Goal: Task Accomplishment & Management: Use online tool/utility

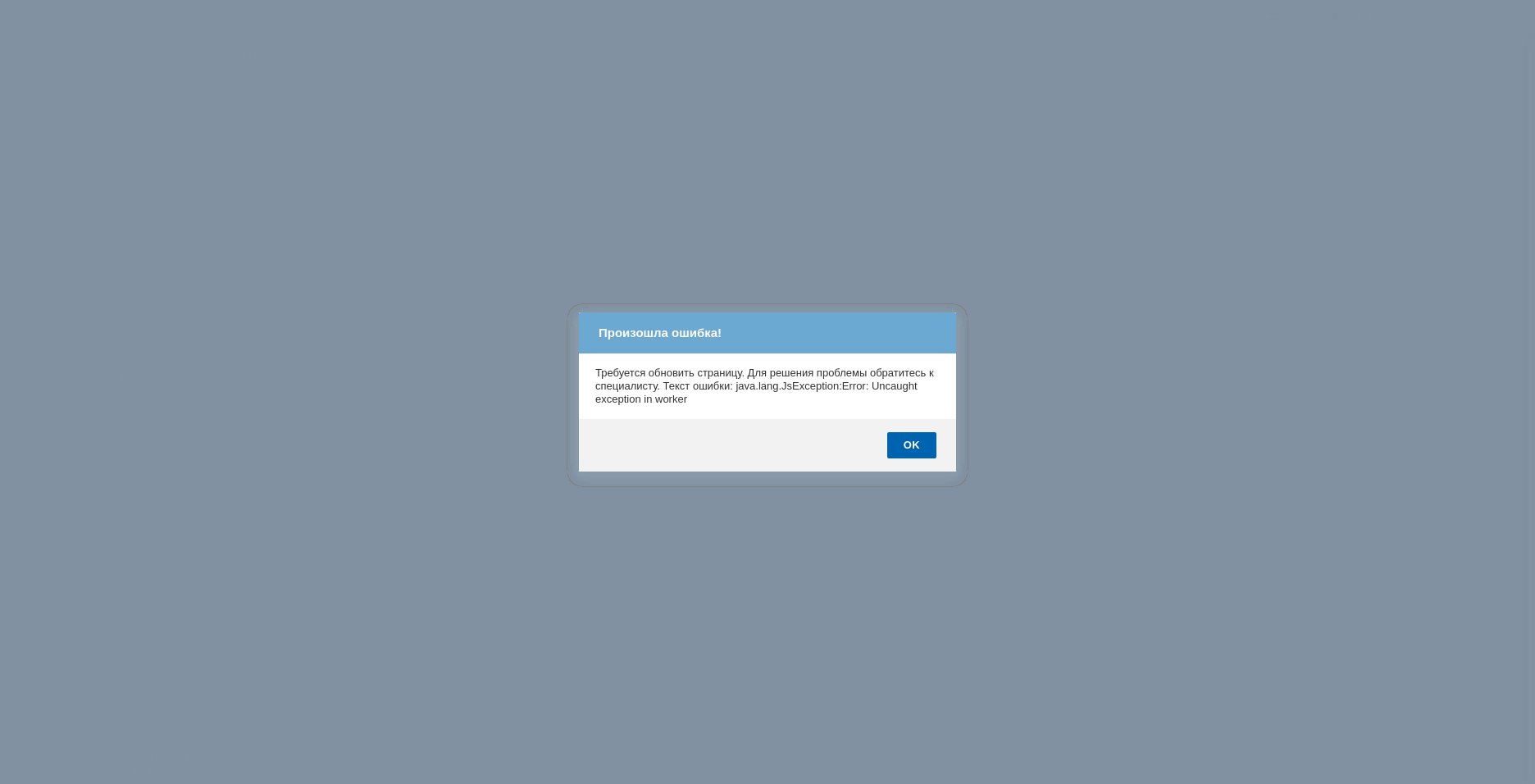
click at [912, 444] on body "Идет загрузка, пожалуйста, подождите. На домашнюю 8 [PERSON_NAME] [PERSON_NAME]…" at bounding box center [767, 392] width 1535 height 784
click at [915, 446] on div "OK" at bounding box center [911, 445] width 49 height 26
click at [916, 446] on div "OK" at bounding box center [911, 445] width 49 height 26
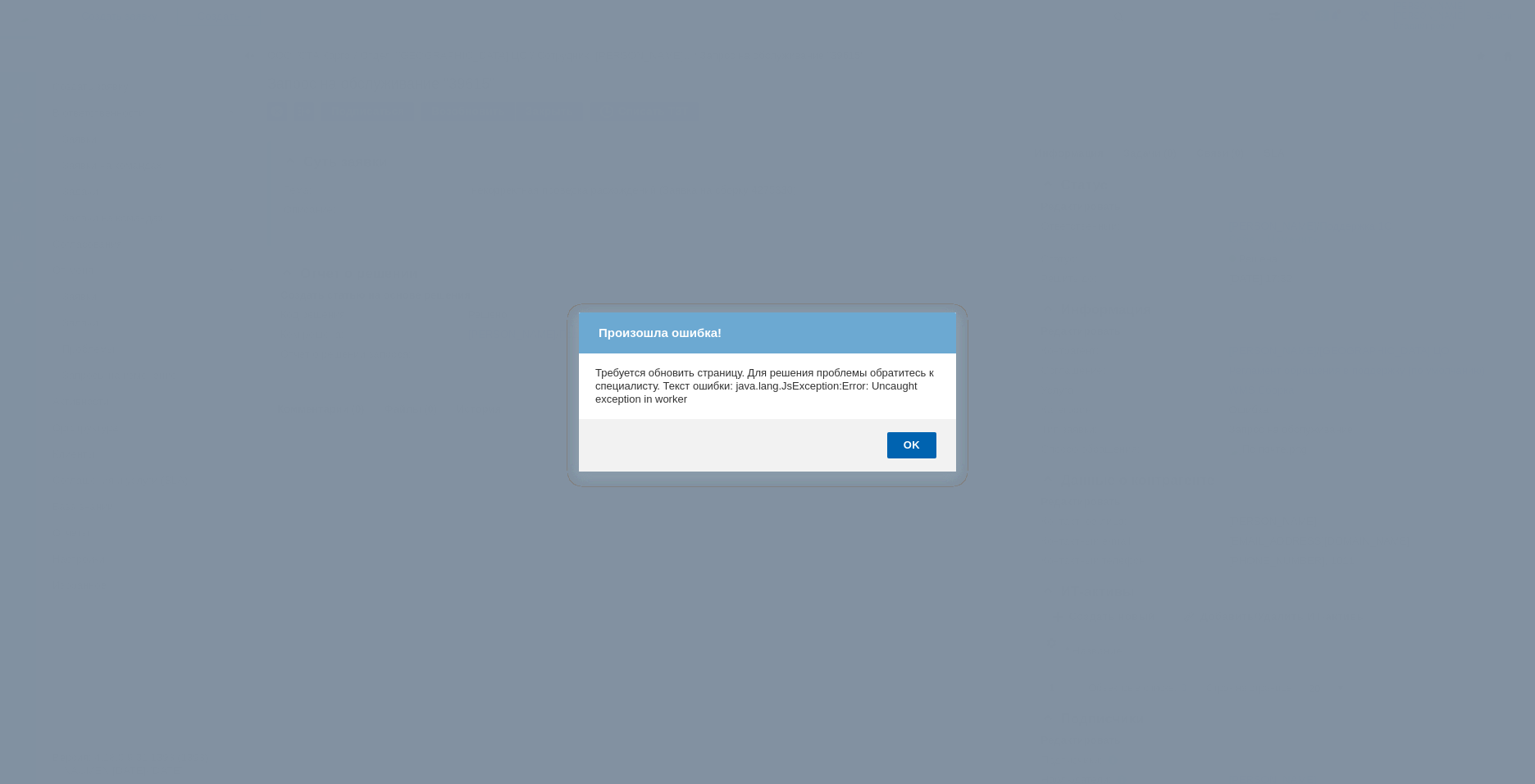
click at [916, 446] on div "OK" at bounding box center [911, 445] width 49 height 26
click at [917, 446] on div "OK" at bounding box center [911, 445] width 49 height 26
click at [916, 446] on div "OK" at bounding box center [911, 445] width 49 height 26
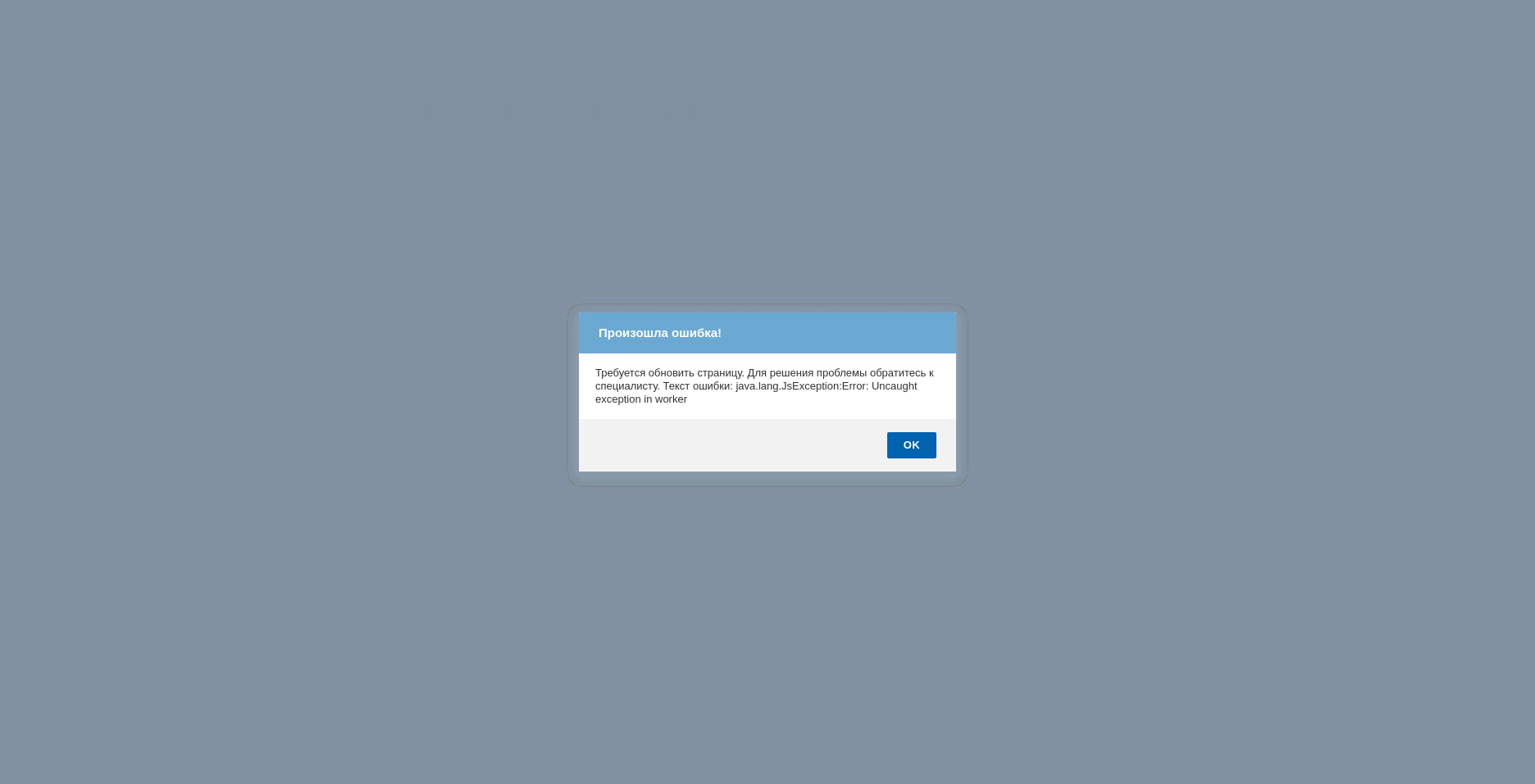
click at [916, 446] on div "OK" at bounding box center [911, 445] width 49 height 26
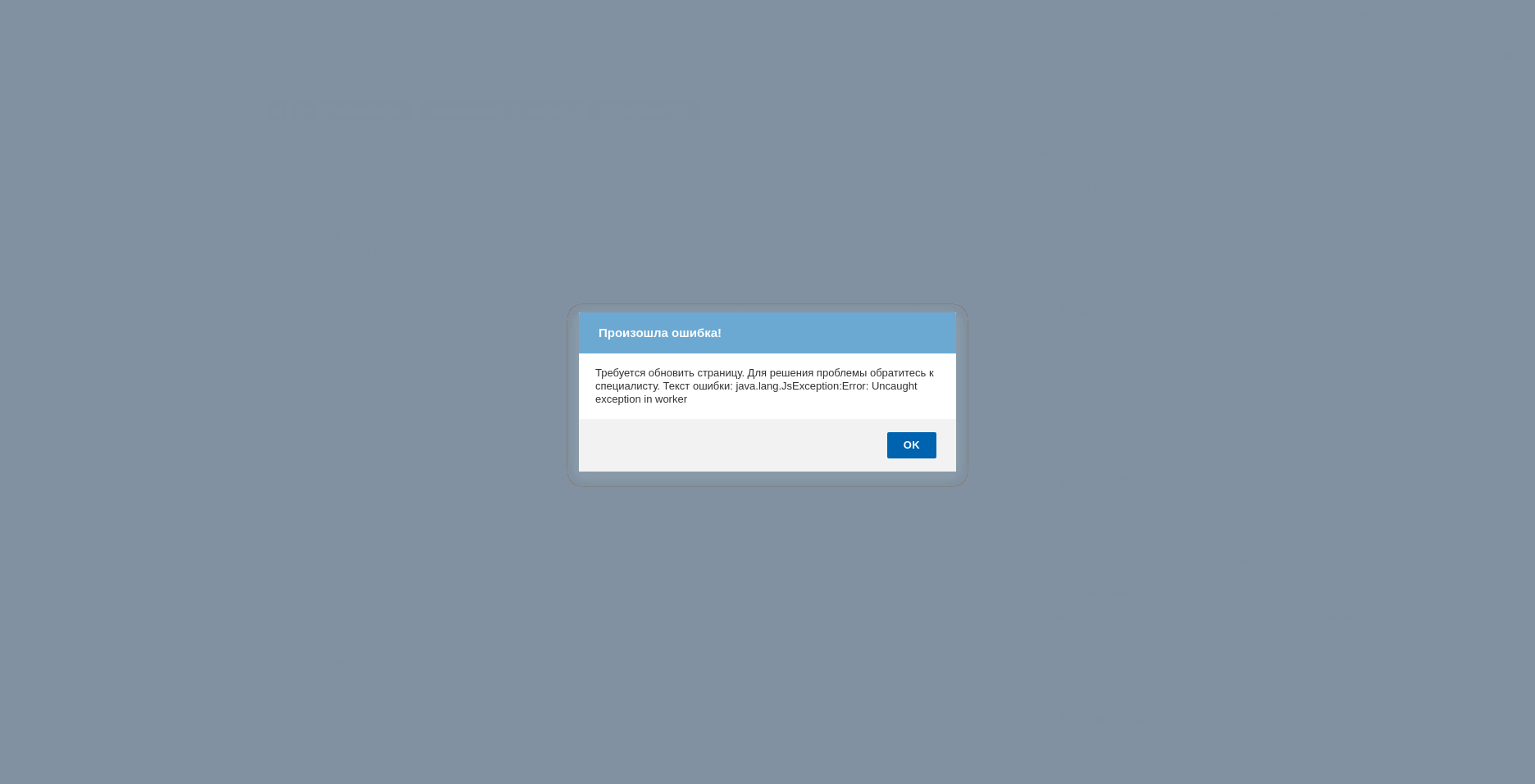
click at [916, 446] on div "OK" at bounding box center [911, 445] width 49 height 26
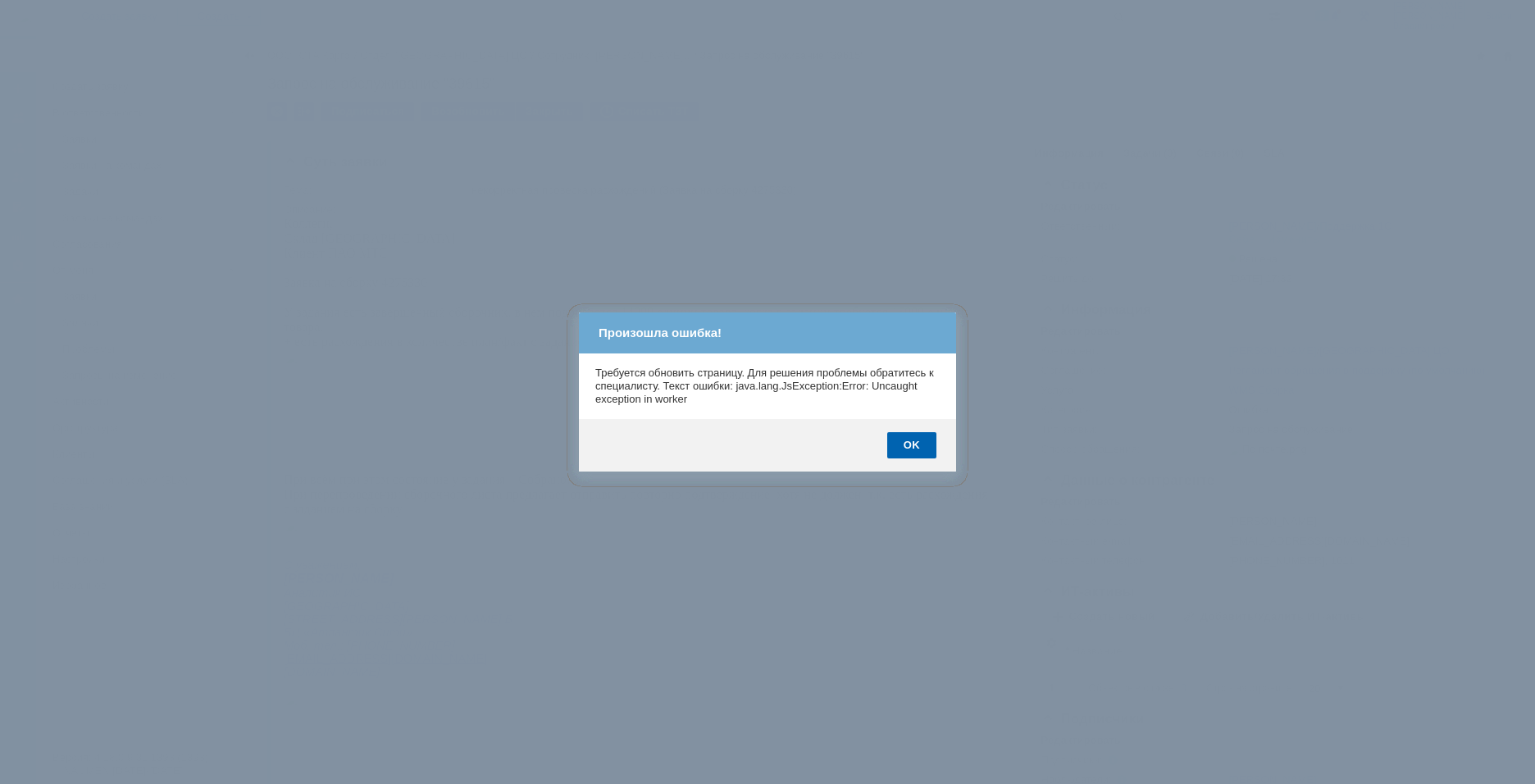
click at [916, 446] on div "OK" at bounding box center [911, 445] width 49 height 26
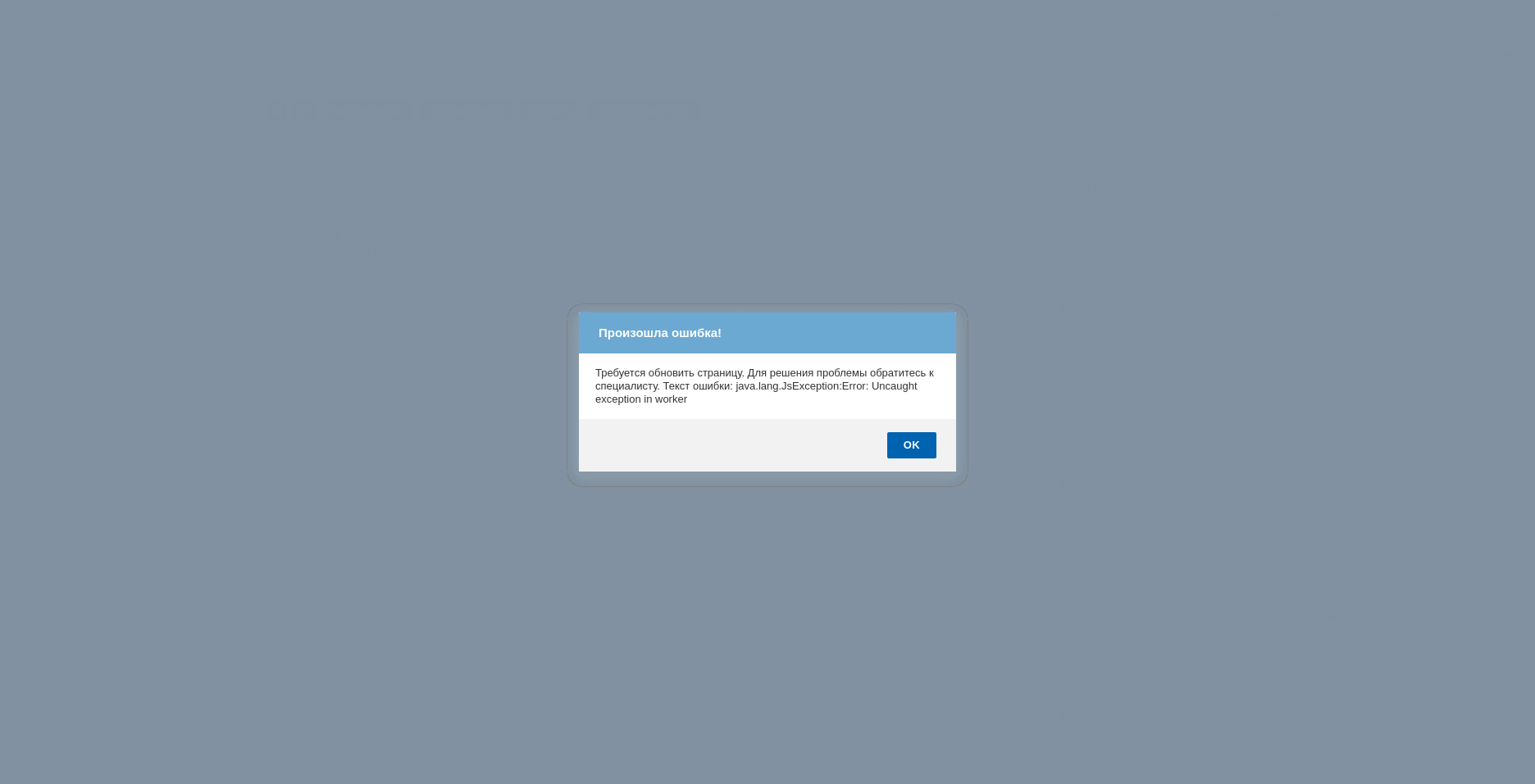
click at [916, 446] on div "OK" at bounding box center [911, 445] width 49 height 26
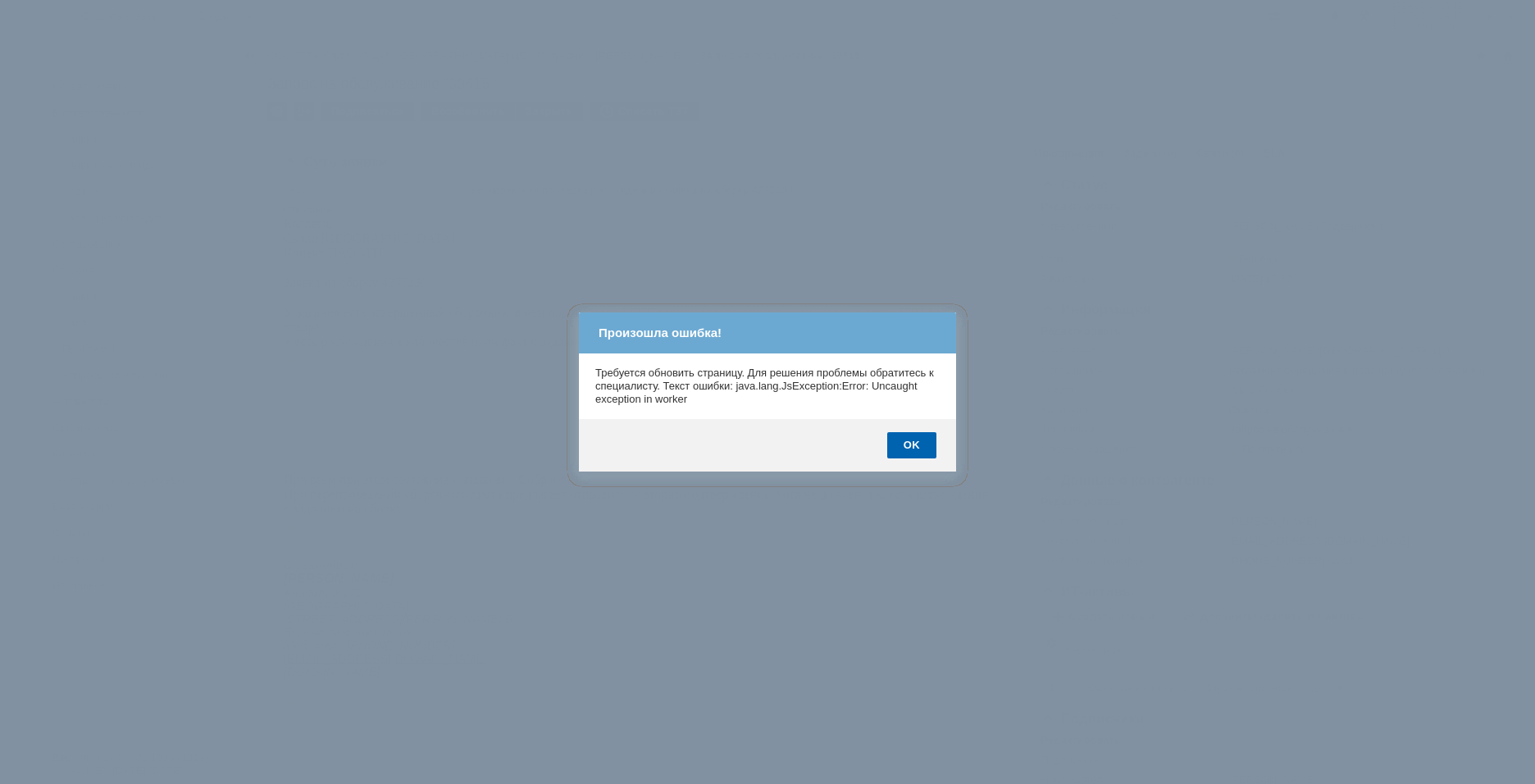
click at [914, 446] on div "OK" at bounding box center [911, 445] width 49 height 26
click at [912, 446] on div "OK" at bounding box center [911, 445] width 49 height 26
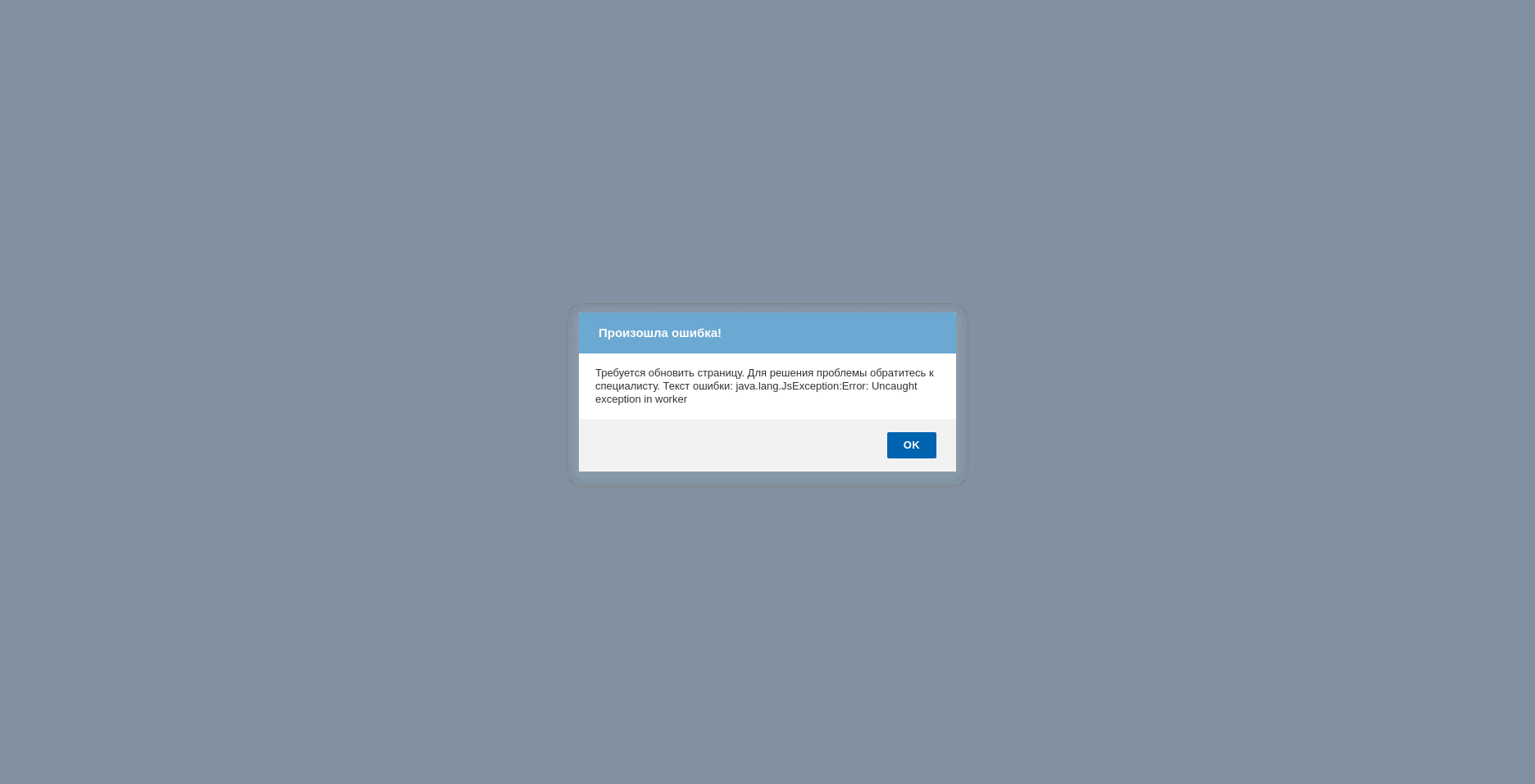
click at [912, 446] on div "OK" at bounding box center [911, 445] width 49 height 26
click at [911, 446] on div "OK" at bounding box center [911, 445] width 49 height 26
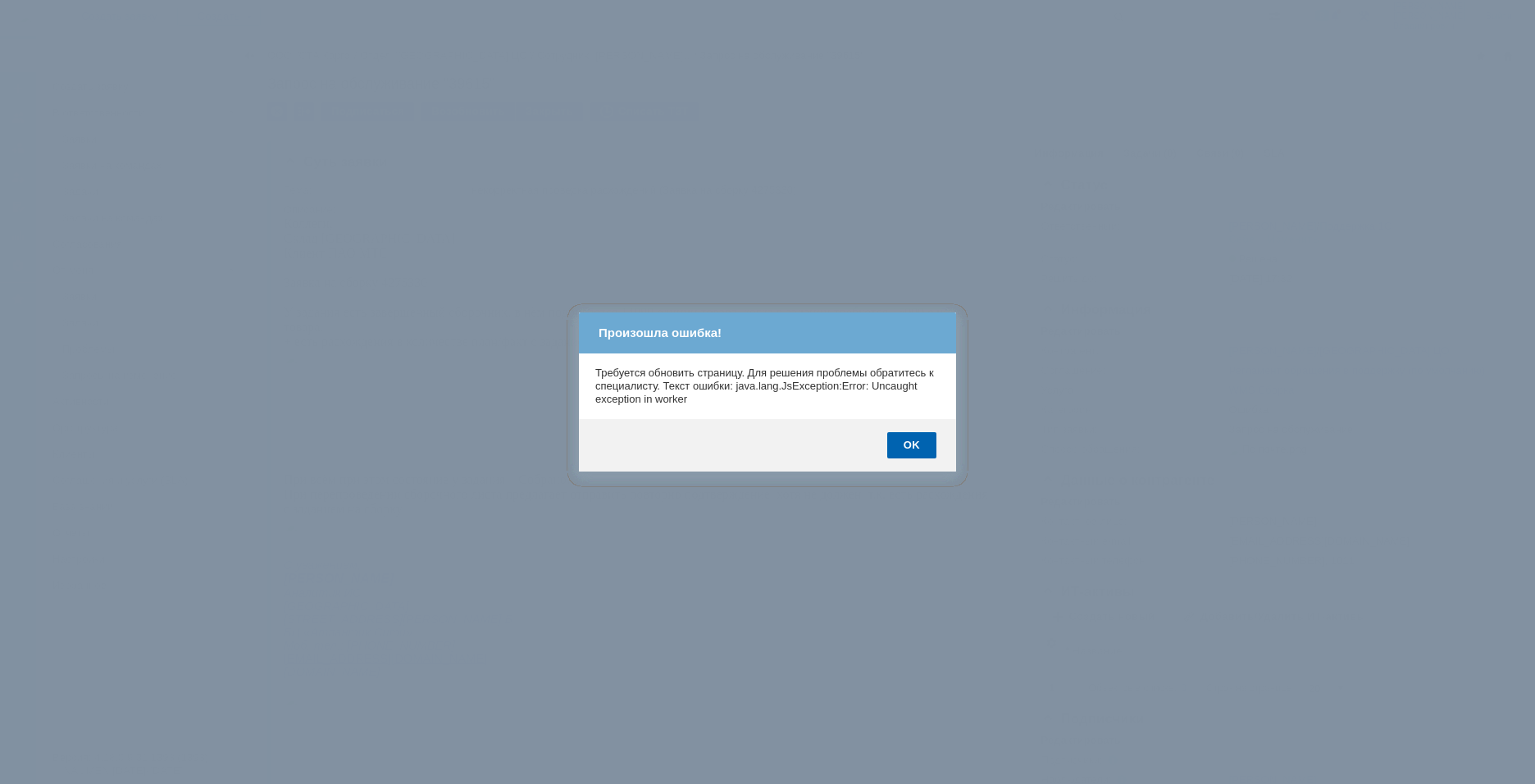
click at [907, 446] on div "OK" at bounding box center [911, 445] width 49 height 26
click at [908, 446] on div "OK" at bounding box center [911, 445] width 49 height 26
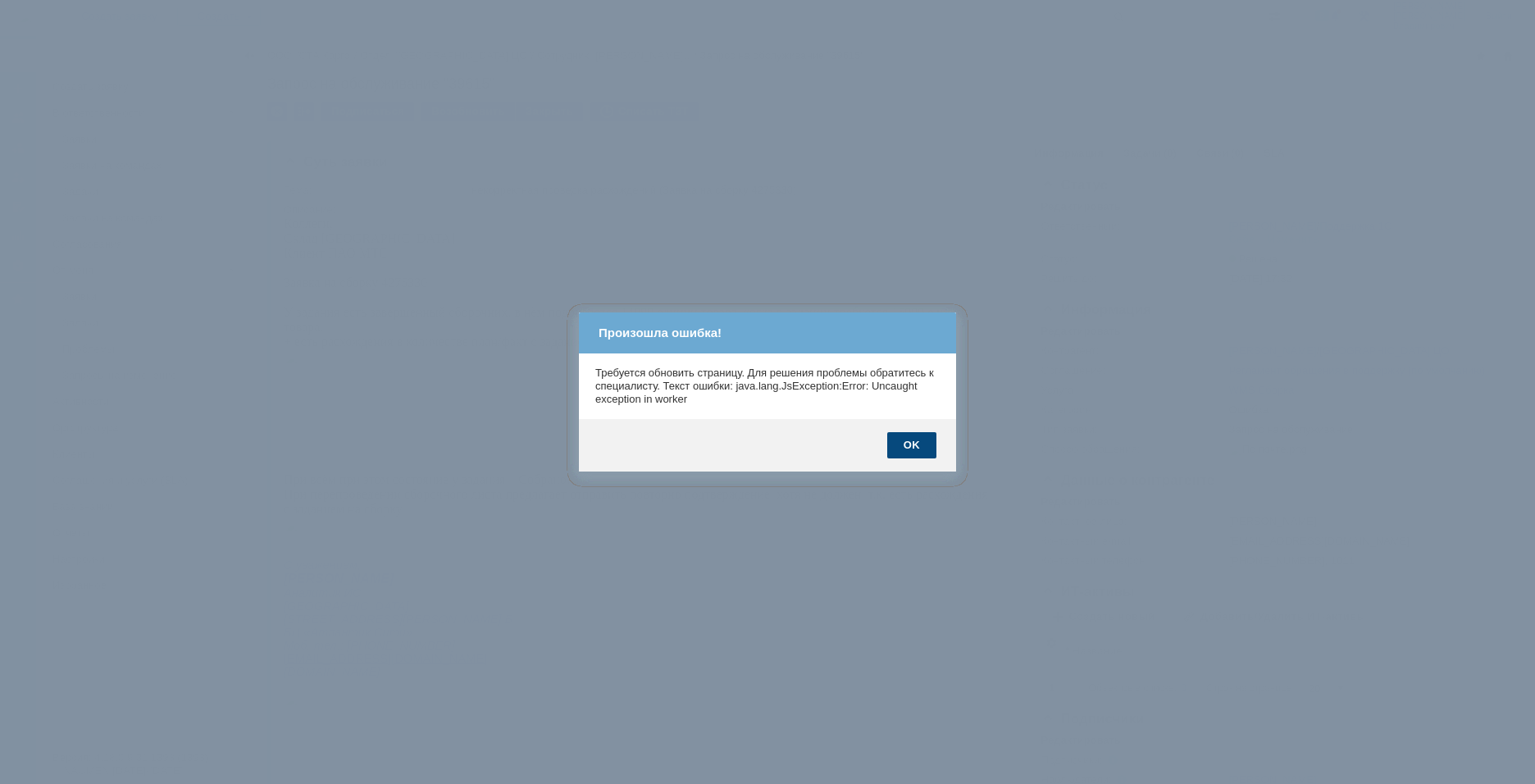
click at [910, 446] on div "OK" at bounding box center [911, 445] width 49 height 26
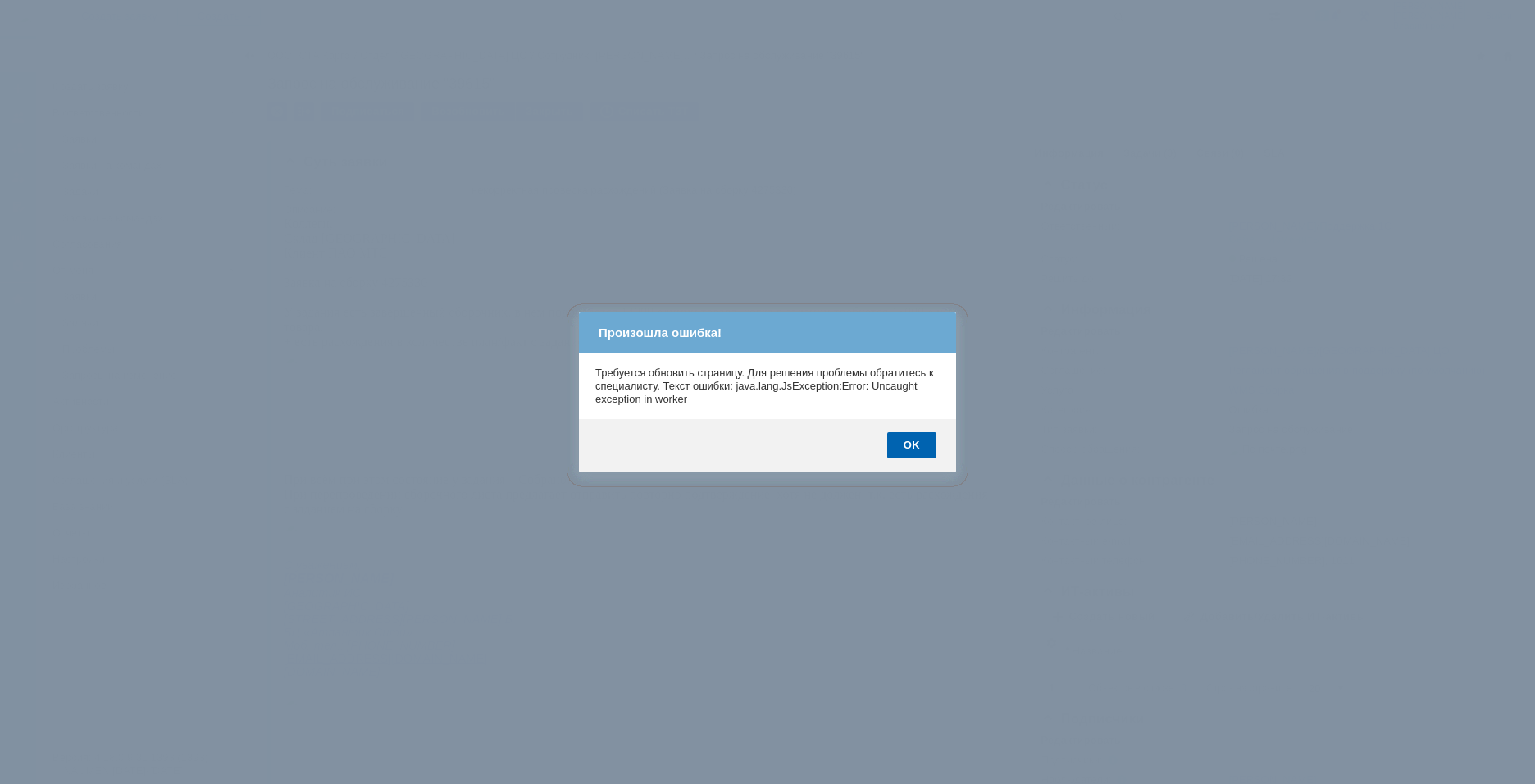
click at [910, 446] on div "OK" at bounding box center [911, 445] width 49 height 26
click at [911, 437] on div "OK" at bounding box center [911, 445] width 49 height 26
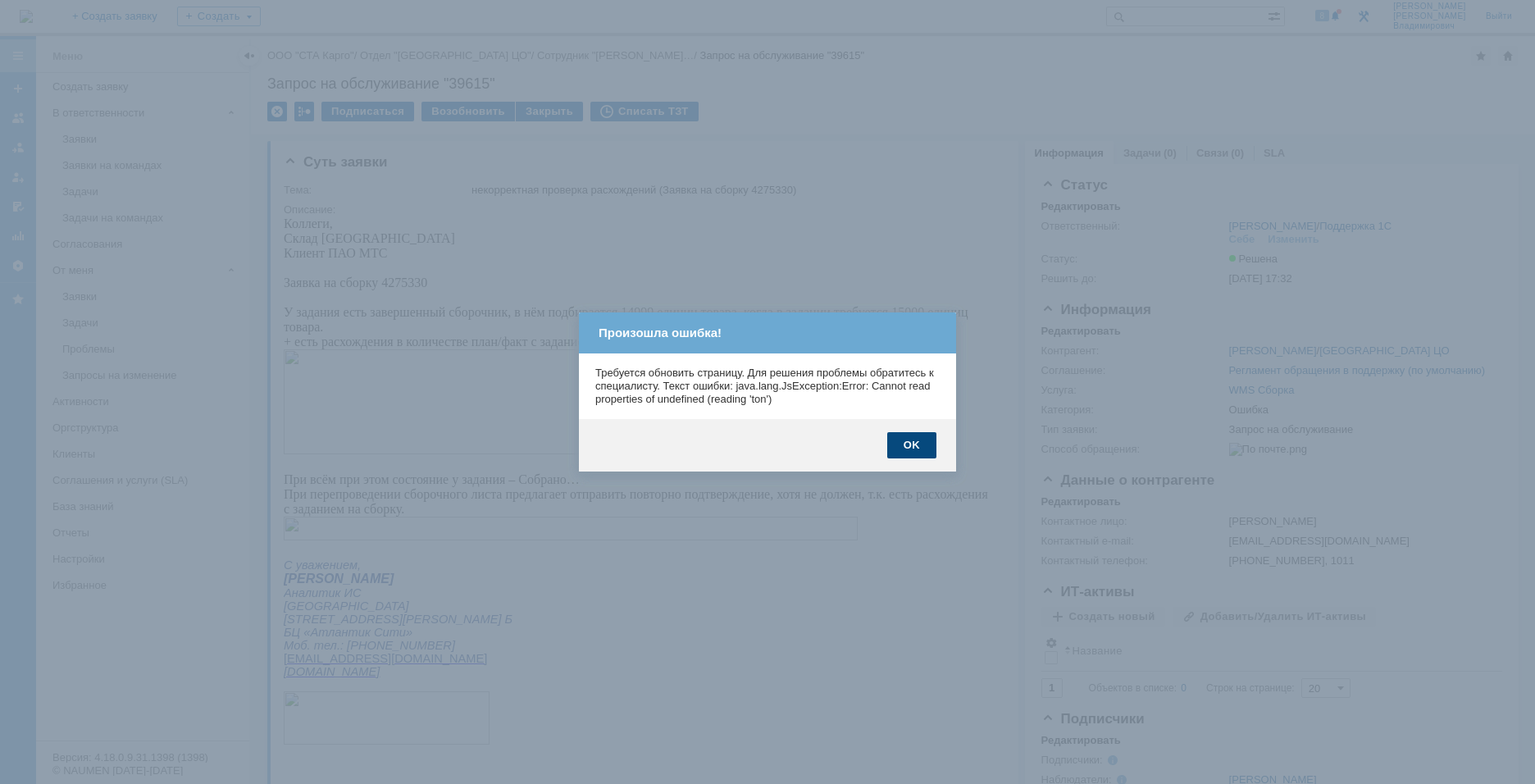
click at [911, 437] on div "OK" at bounding box center [911, 445] width 49 height 26
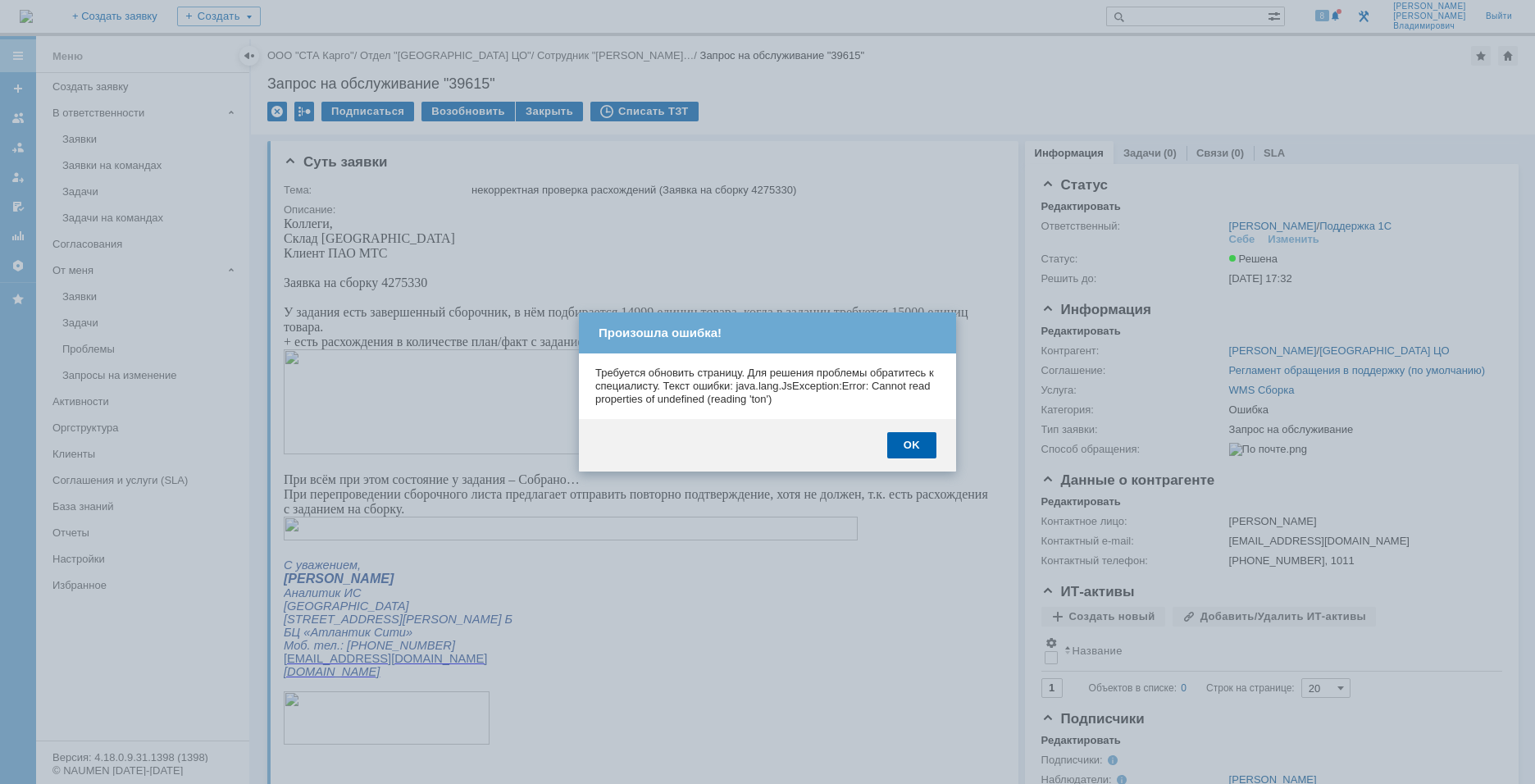
click at [911, 437] on div "OK" at bounding box center [911, 445] width 49 height 26
